Goal: Task Accomplishment & Management: Complete application form

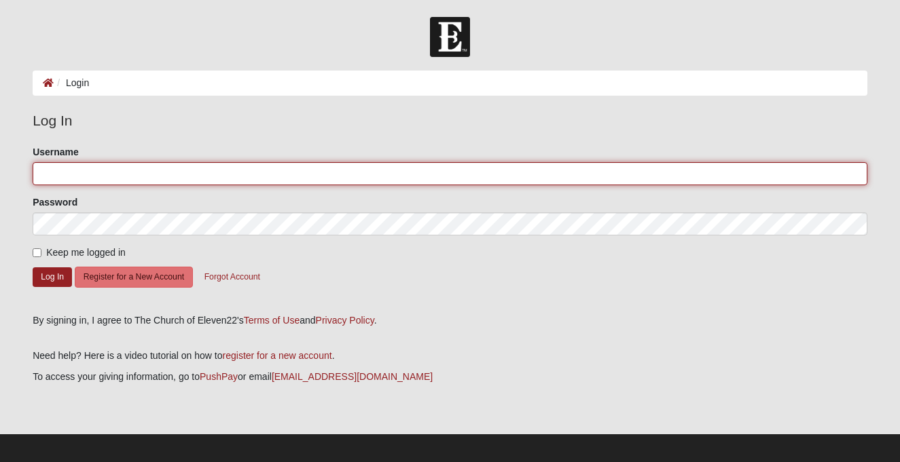
type input "jdamrow"
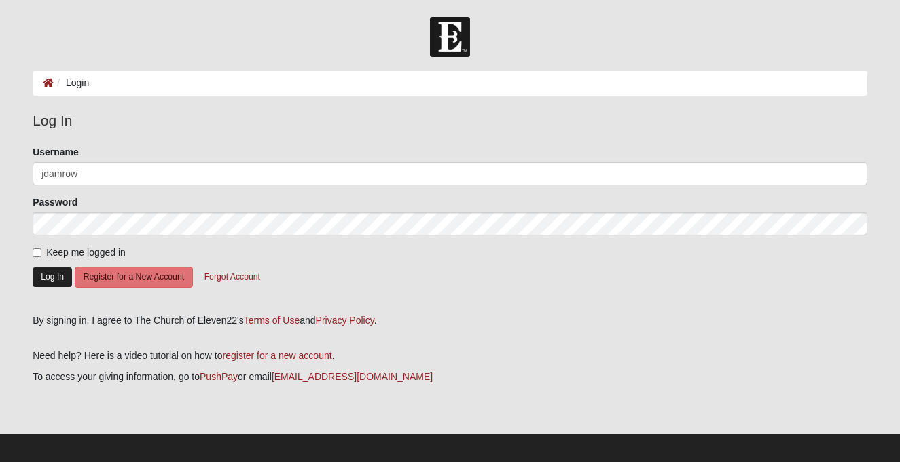
click at [50, 277] on button "Log In" at bounding box center [52, 278] width 39 height 20
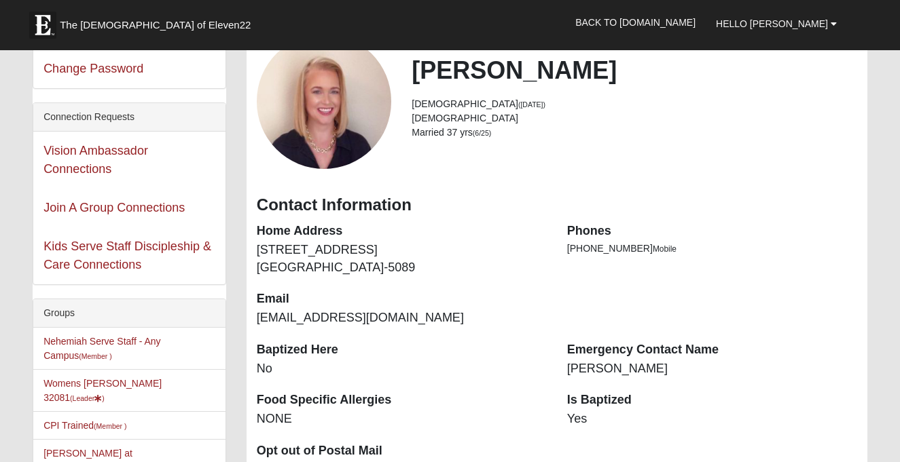
scroll to position [46, 0]
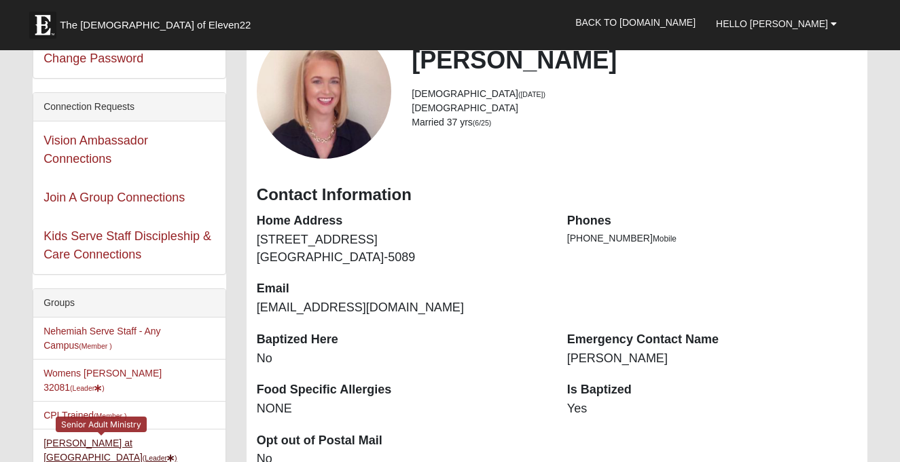
click at [94, 438] on link "Starling at Solana (Leader )" at bounding box center [109, 450] width 133 height 25
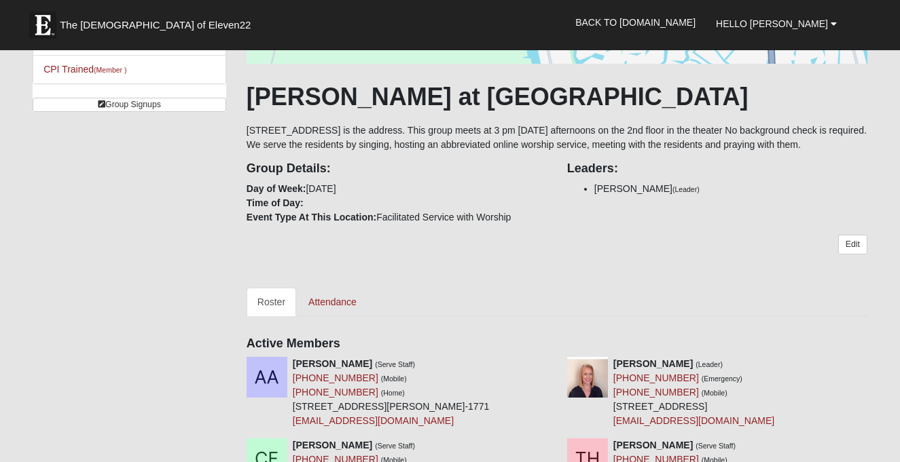
scroll to position [187, 0]
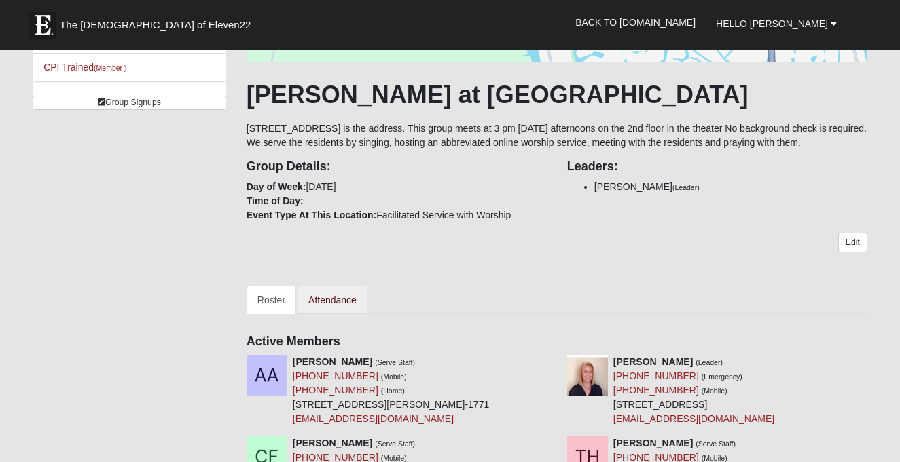
click at [337, 314] on link "Attendance" at bounding box center [332, 300] width 70 height 29
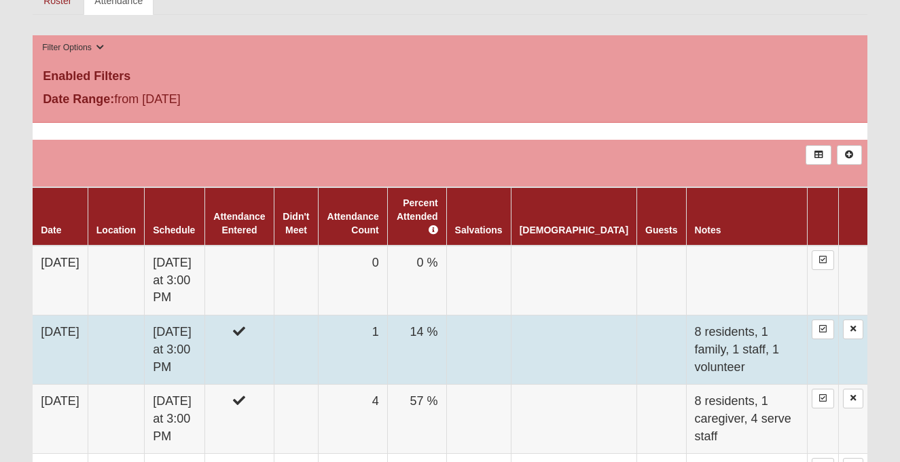
scroll to position [488, 0]
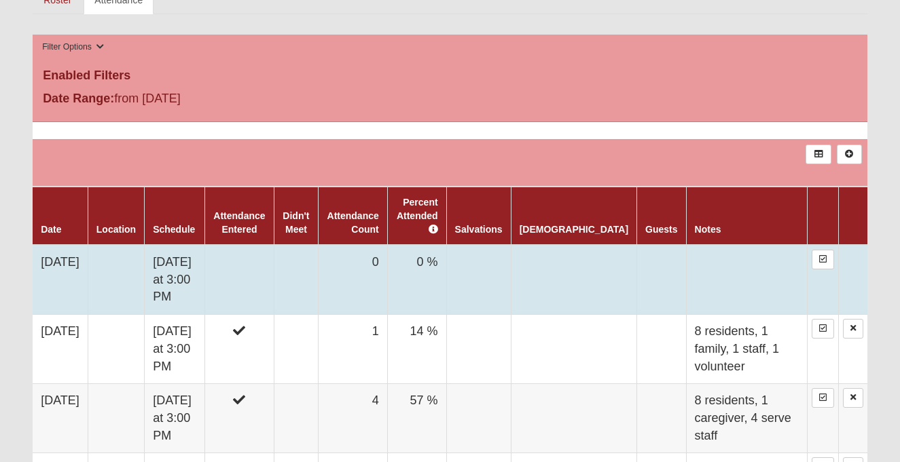
click at [446, 291] on td "0 %" at bounding box center [416, 280] width 59 height 70
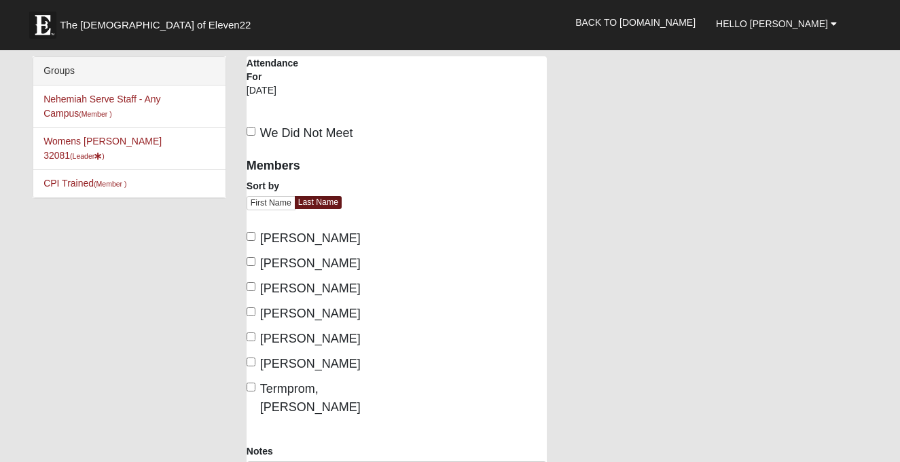
click at [256, 263] on label "[PERSON_NAME]" at bounding box center [304, 264] width 114 height 18
click at [255, 263] on input "[PERSON_NAME]" at bounding box center [251, 261] width 9 height 9
checkbox input "true"
click at [250, 282] on input "[PERSON_NAME]" at bounding box center [251, 286] width 9 height 9
checkbox input "true"
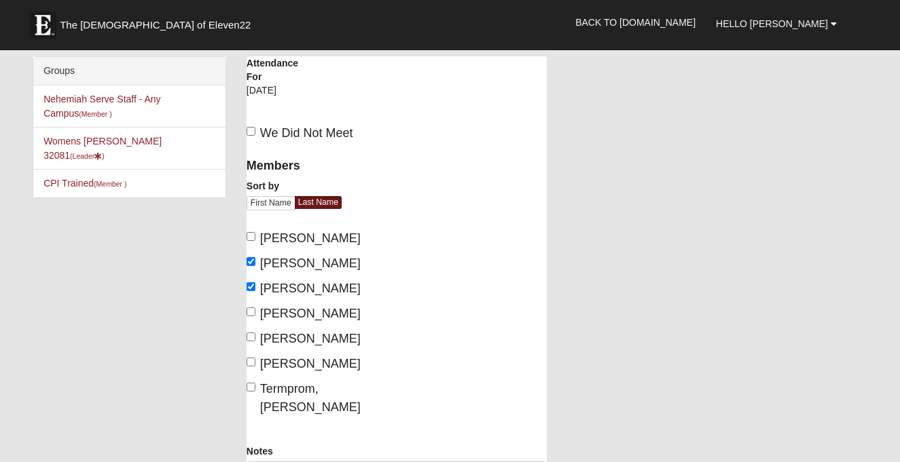
click at [253, 386] on input "Termprom, [PERSON_NAME]" at bounding box center [251, 387] width 9 height 9
checkbox input "true"
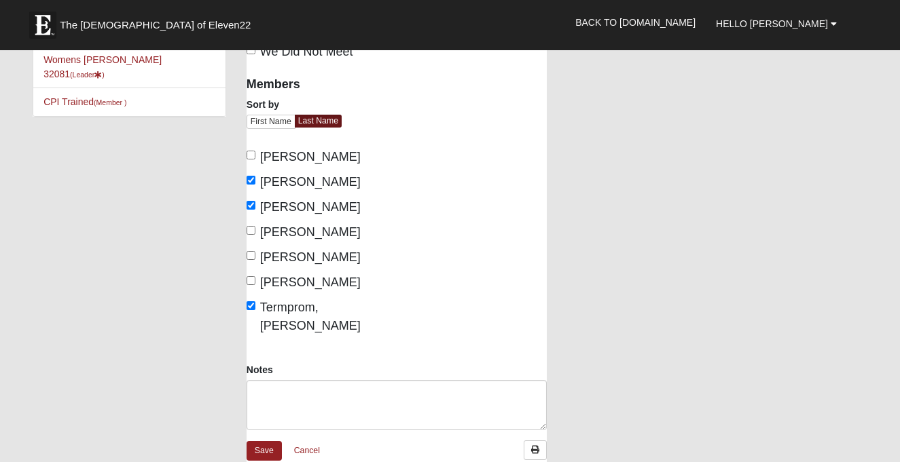
scroll to position [84, 0]
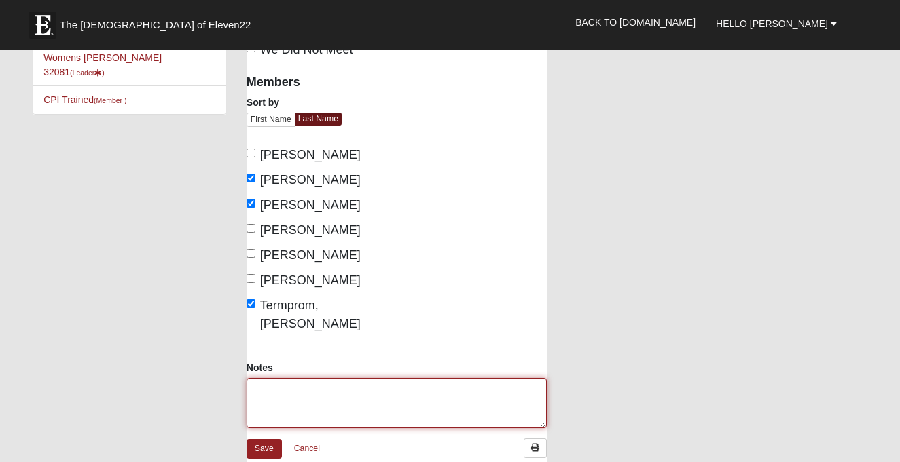
click at [256, 381] on textarea "Notes" at bounding box center [397, 403] width 300 height 50
click at [278, 393] on textarea "6 residents, 1 family member, 3 caregivers." at bounding box center [397, 403] width 300 height 50
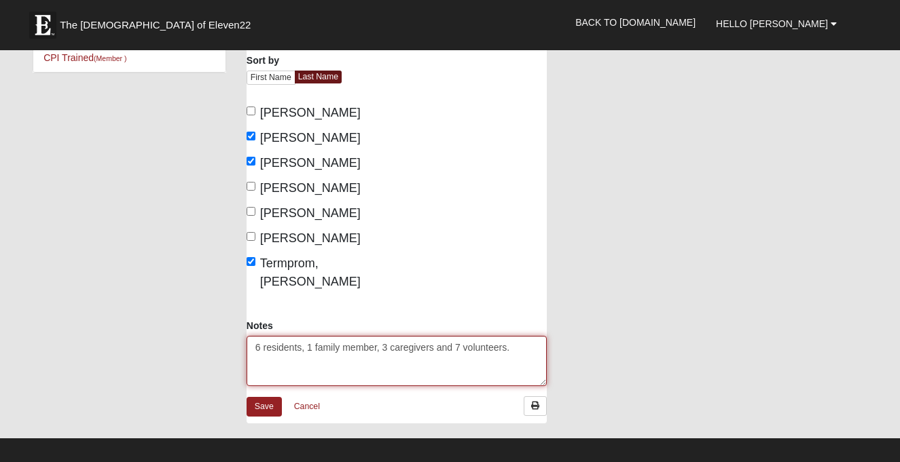
scroll to position [130, 0]
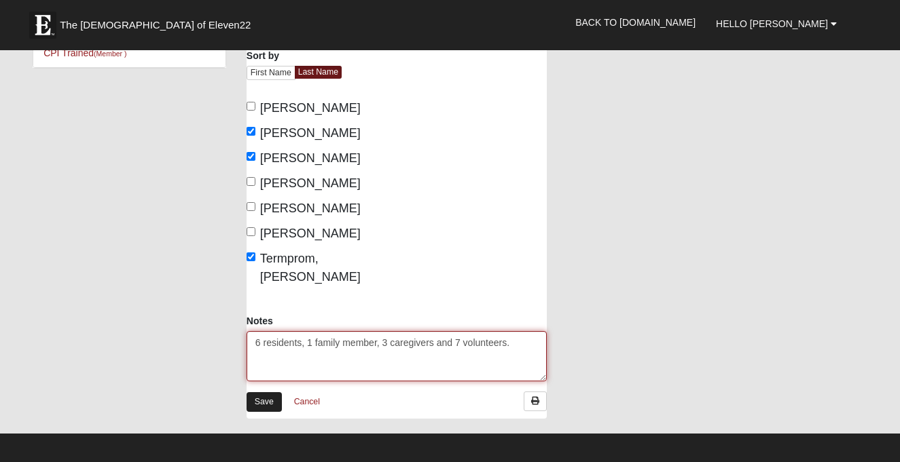
type textarea "6 residents, 1 family member, 3 caregivers and 7 volunteers."
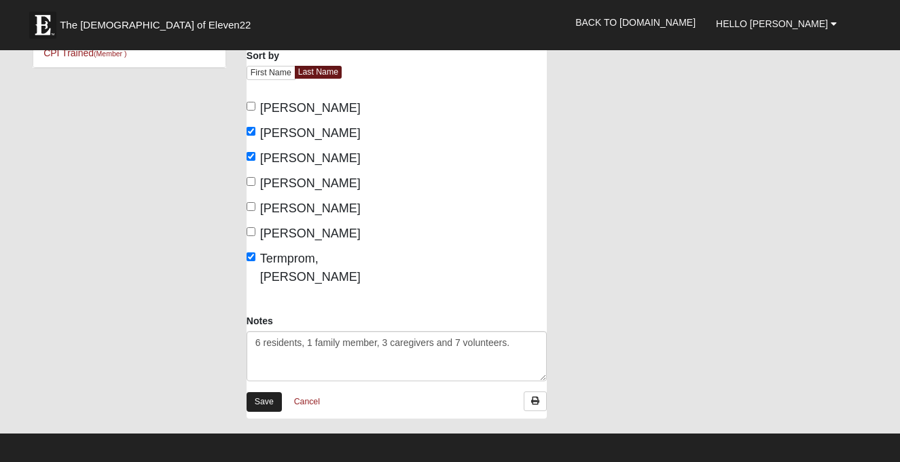
click at [259, 393] on link "Save" at bounding box center [264, 403] width 35 height 20
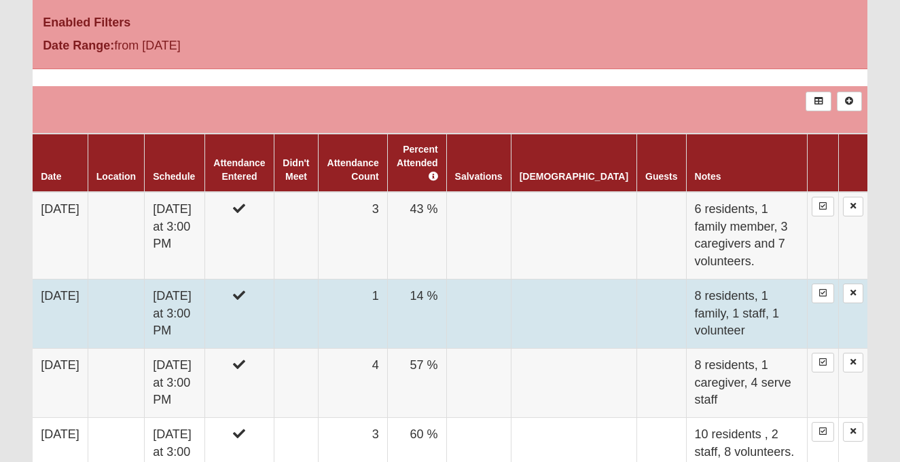
scroll to position [547, 0]
